Goal: Transaction & Acquisition: Purchase product/service

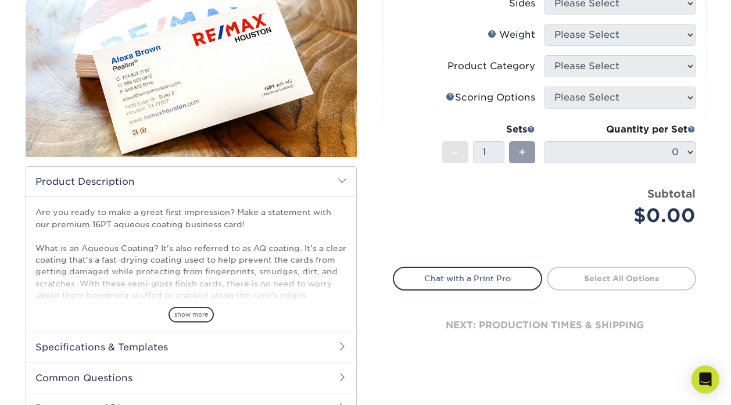
scroll to position [191, 0]
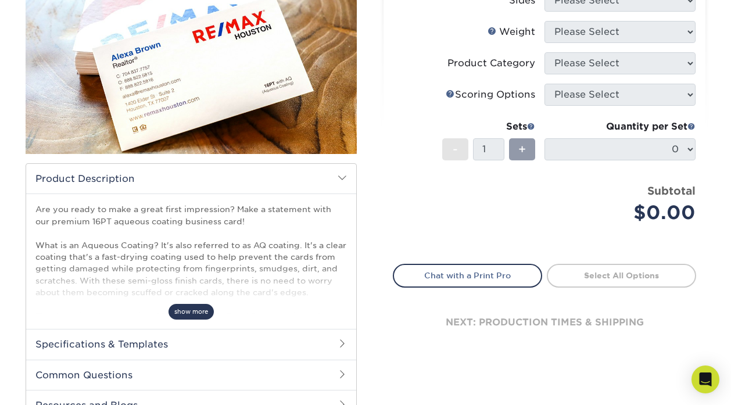
click at [185, 314] on span "show more" at bounding box center [190, 312] width 45 height 16
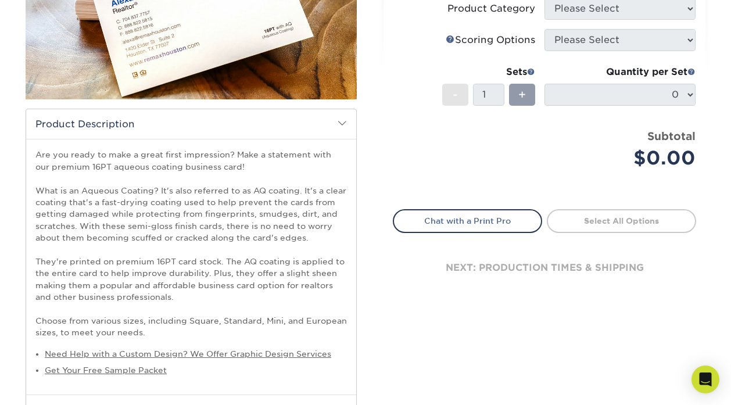
scroll to position [244, 0]
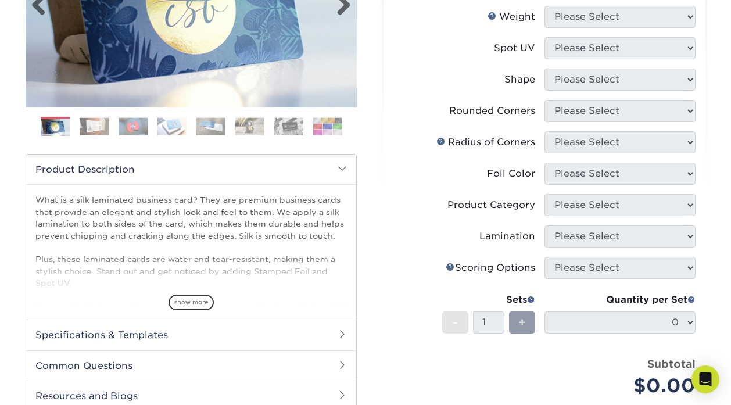
scroll to position [221, 0]
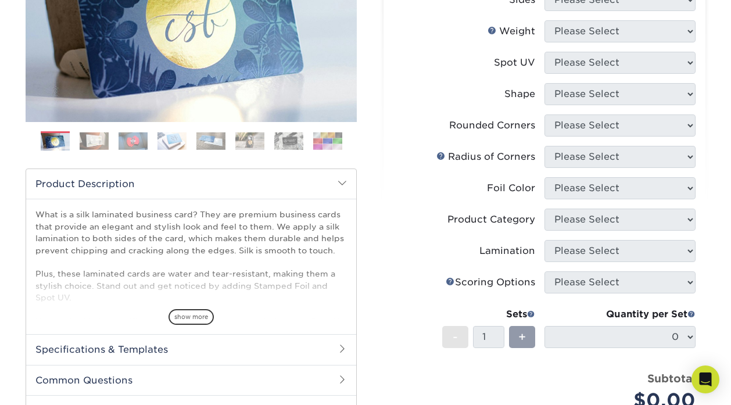
click at [99, 142] on img at bounding box center [94, 141] width 29 height 18
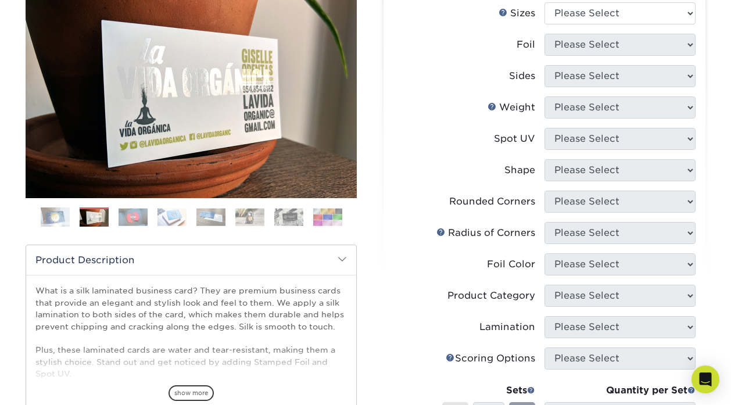
scroll to position [142, 0]
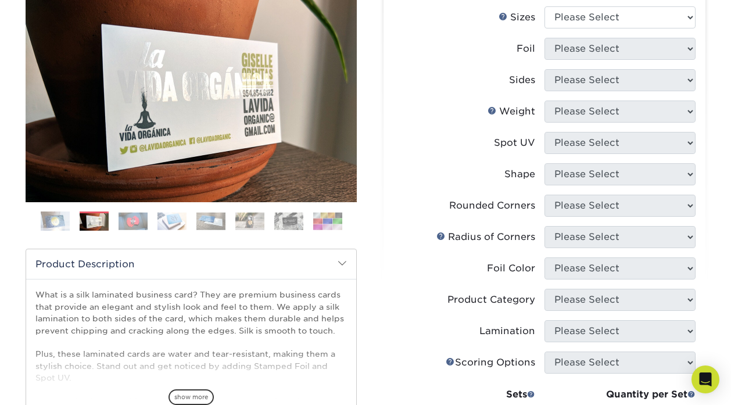
click at [282, 218] on img at bounding box center [288, 221] width 29 height 18
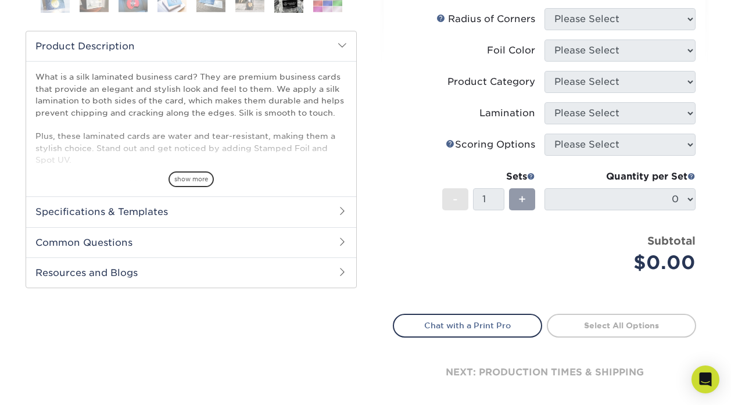
scroll to position [0, 0]
